Goal: Task Accomplishment & Management: Manage account settings

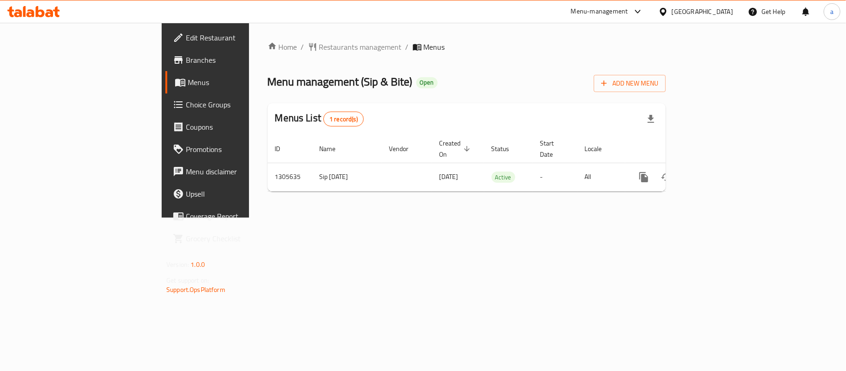
click at [726, 9] on div "[GEOGRAPHIC_DATA]" at bounding box center [702, 12] width 61 height 10
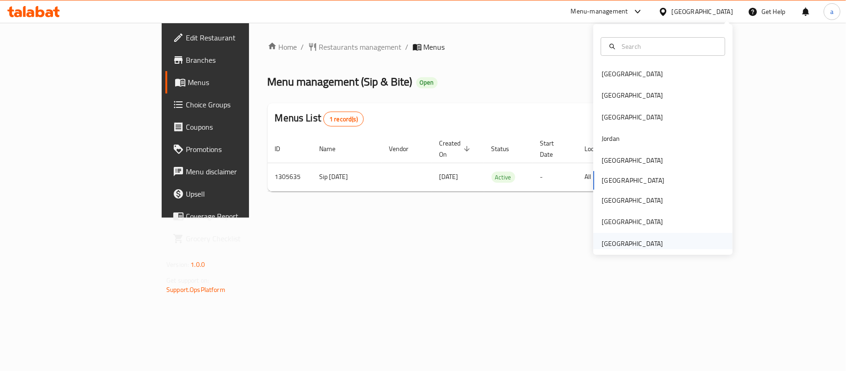
click at [625, 245] on div "[GEOGRAPHIC_DATA]" at bounding box center [632, 243] width 61 height 10
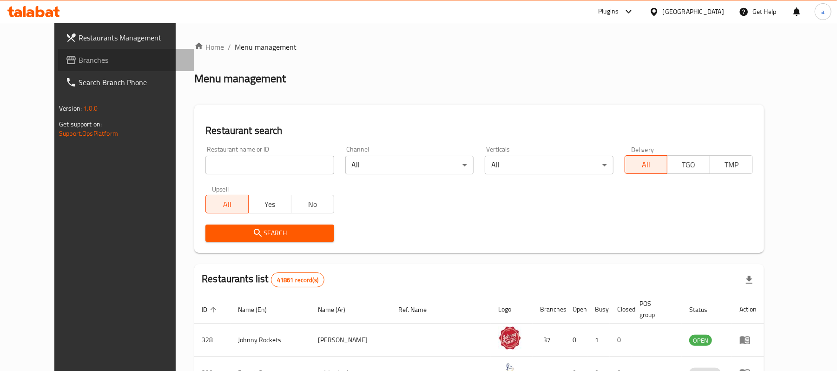
click at [79, 60] on span "Branches" at bounding box center [133, 59] width 108 height 11
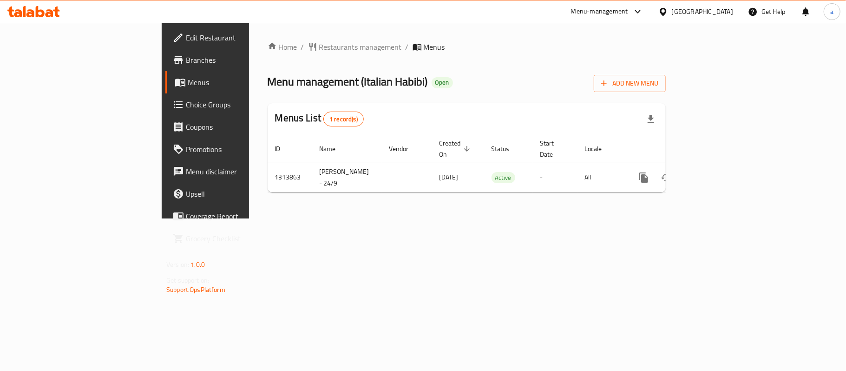
click at [708, 12] on div "[GEOGRAPHIC_DATA]" at bounding box center [702, 12] width 61 height 10
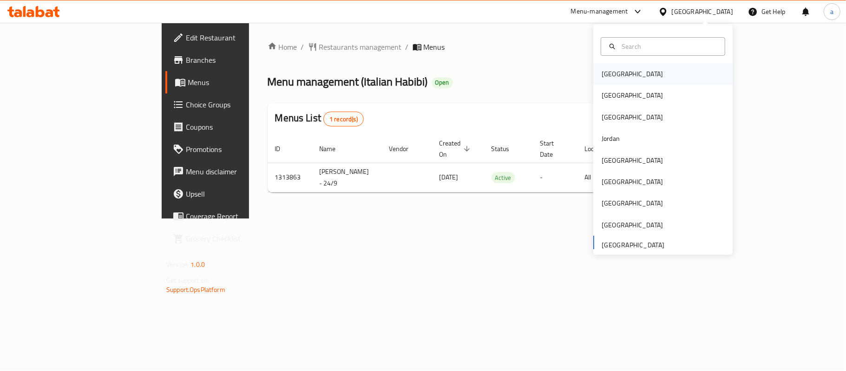
click at [644, 73] on div "[GEOGRAPHIC_DATA]" at bounding box center [663, 73] width 139 height 21
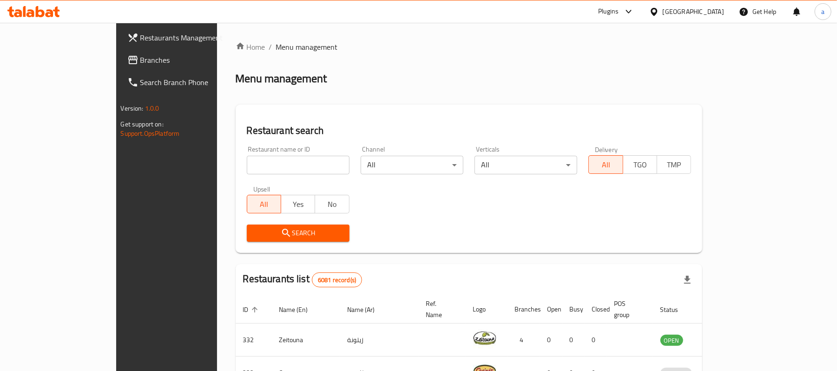
click at [140, 59] on span "Branches" at bounding box center [194, 59] width 108 height 11
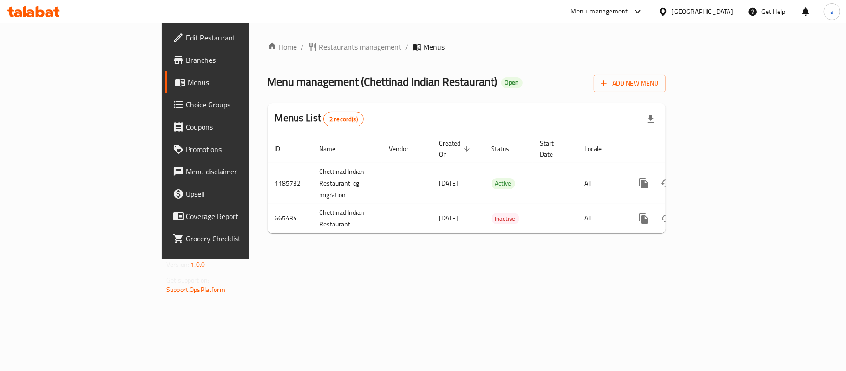
click at [727, 10] on div "Bahrain" at bounding box center [702, 12] width 61 height 10
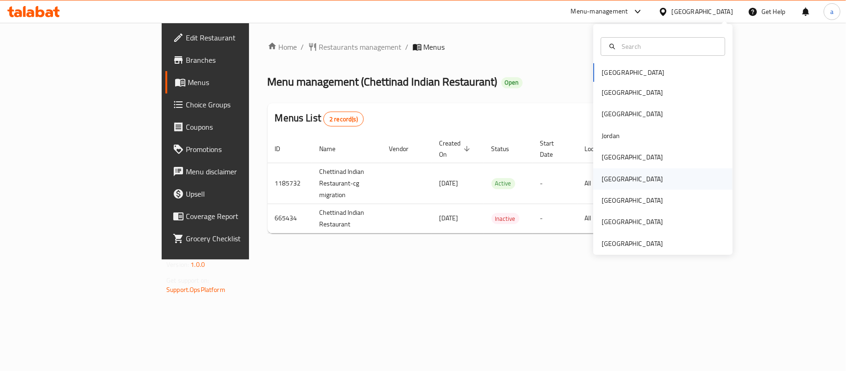
click at [612, 180] on div "Oman" at bounding box center [632, 178] width 76 height 21
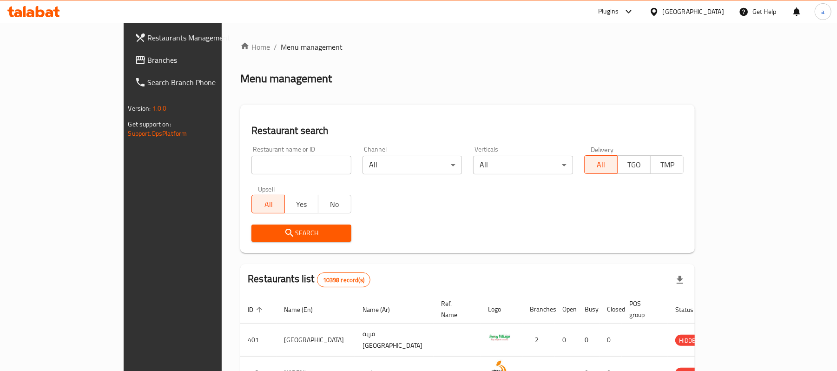
click at [148, 60] on span "Branches" at bounding box center [202, 59] width 108 height 11
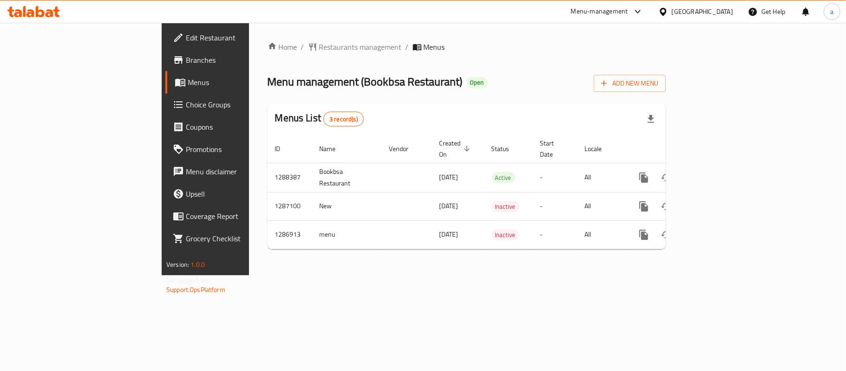
click at [736, 10] on div "[GEOGRAPHIC_DATA]" at bounding box center [696, 11] width 90 height 22
click at [729, 11] on div "[GEOGRAPHIC_DATA]" at bounding box center [702, 12] width 61 height 10
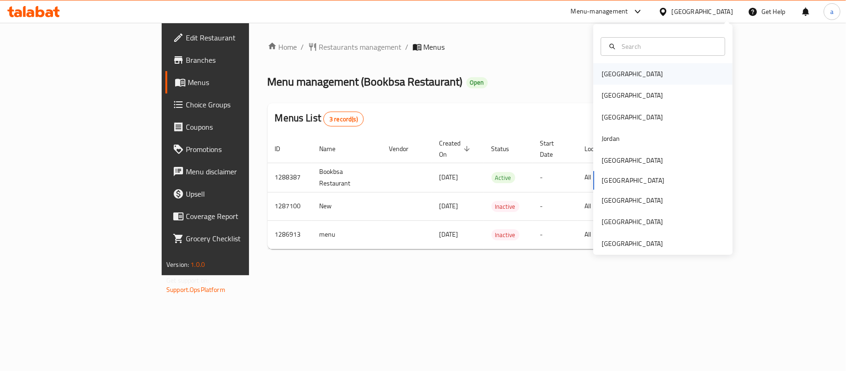
click at [638, 73] on div "[GEOGRAPHIC_DATA]" at bounding box center [663, 73] width 139 height 21
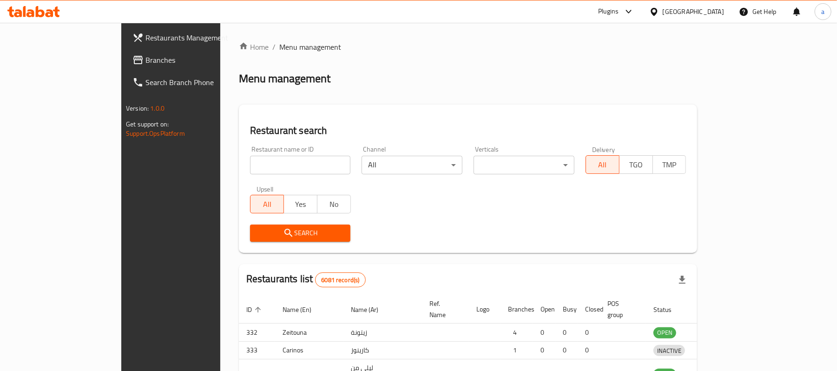
click at [38, 59] on div at bounding box center [418, 185] width 837 height 371
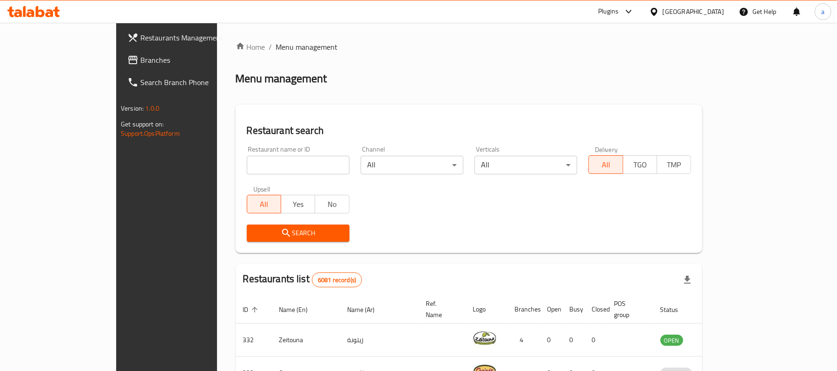
click at [140, 59] on span "Branches" at bounding box center [194, 59] width 108 height 11
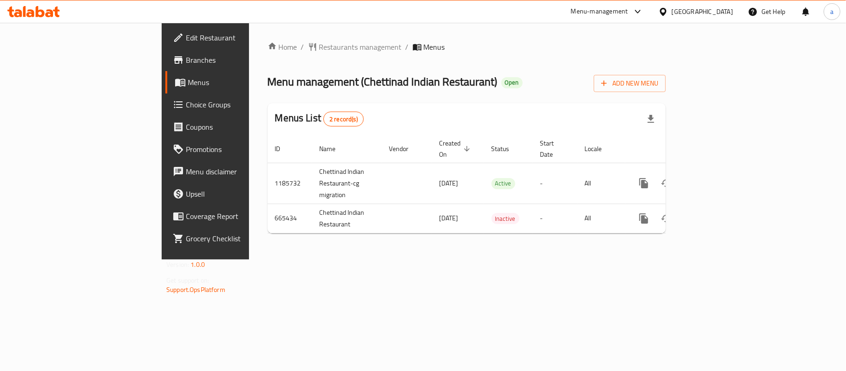
click at [49, 8] on icon at bounding box center [33, 11] width 53 height 11
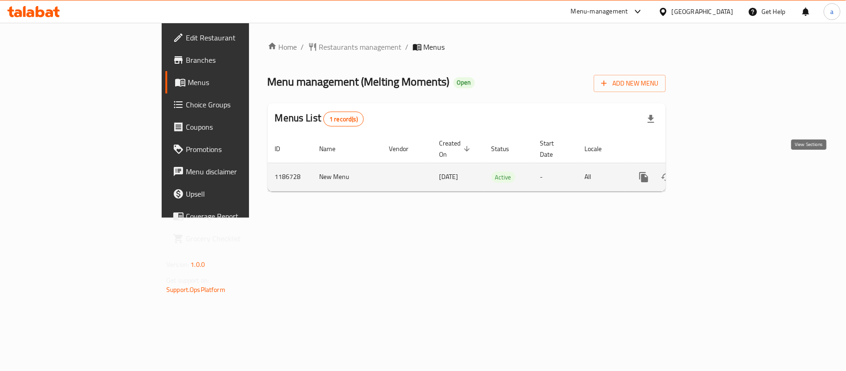
click at [715, 173] on icon "enhanced table" at bounding box center [711, 177] width 8 height 8
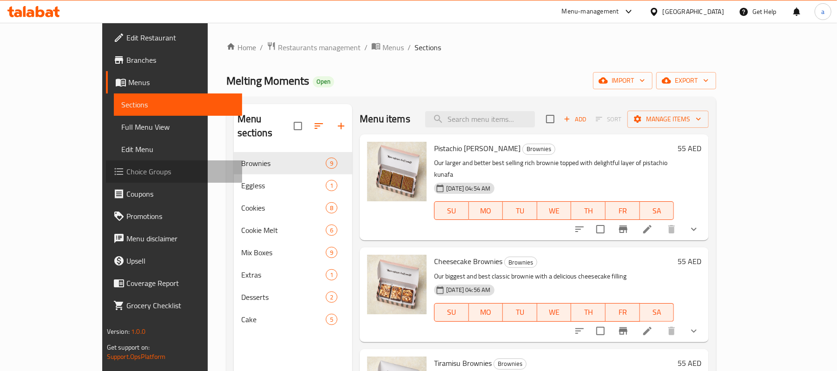
click at [126, 173] on span "Choice Groups" at bounding box center [180, 171] width 108 height 11
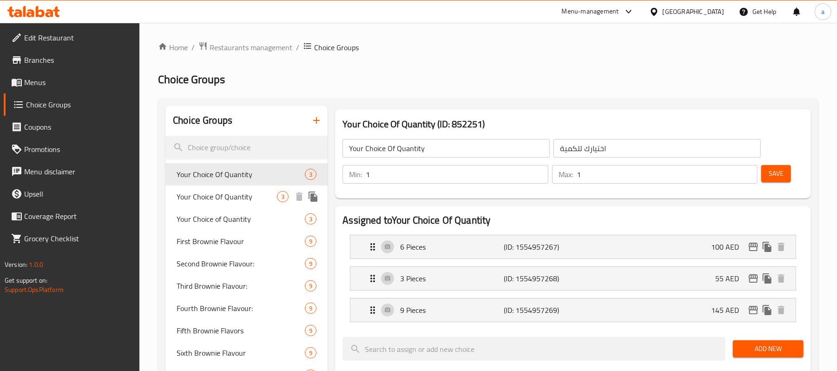
click at [229, 194] on span "Your Choice Of Quantity" at bounding box center [227, 196] width 100 height 11
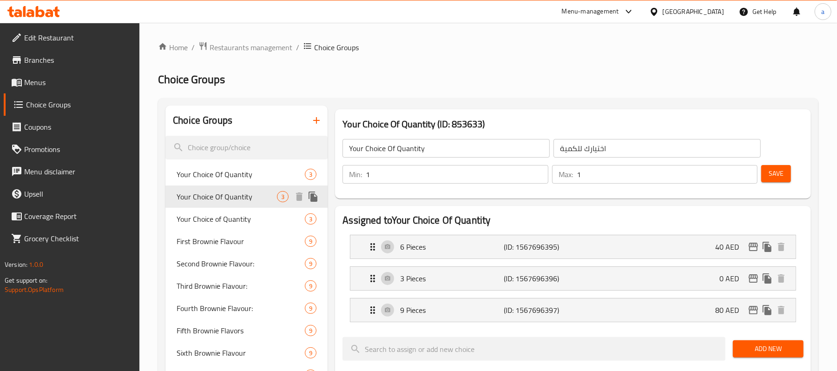
click at [233, 198] on span "Your Choice Of Quantity" at bounding box center [227, 196] width 100 height 11
